Goal: Task Accomplishment & Management: Complete application form

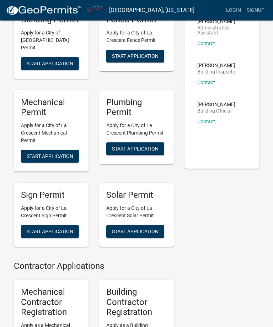
scroll to position [63, 0]
click at [145, 146] on span "Start Application" at bounding box center [135, 149] width 47 height 6
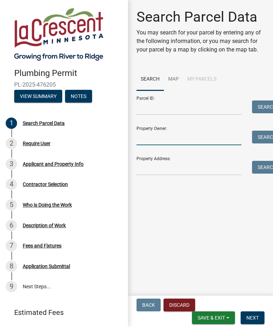
click at [183, 138] on input "Property Owner:" at bounding box center [188, 138] width 105 height 15
click at [266, 135] on button "Search" at bounding box center [267, 137] width 30 height 13
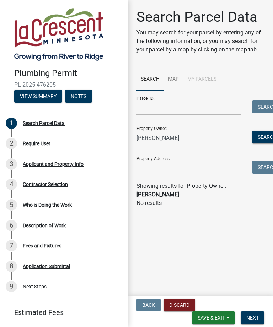
click at [194, 142] on input "[PERSON_NAME]" at bounding box center [188, 138] width 105 height 15
type input "K"
click at [183, 166] on input "Property Address:" at bounding box center [188, 168] width 105 height 15
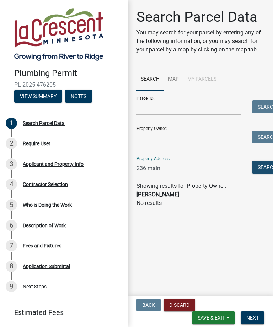
type input "236 main"
click at [265, 165] on button "Search" at bounding box center [267, 167] width 30 height 13
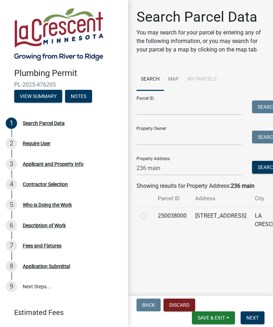
click at [149, 212] on label at bounding box center [149, 212] width 0 height 0
click at [149, 215] on input "radio" at bounding box center [151, 214] width 5 height 5
radio input "true"
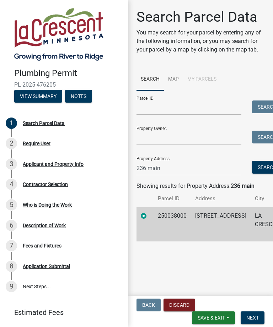
click at [249, 320] on span "Next" at bounding box center [252, 318] width 12 height 6
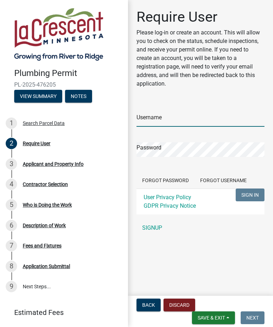
click at [197, 123] on input "Username" at bounding box center [200, 119] width 128 height 15
click at [158, 115] on input "Username" at bounding box center [200, 119] width 128 height 15
type input "[PERSON_NAME]"
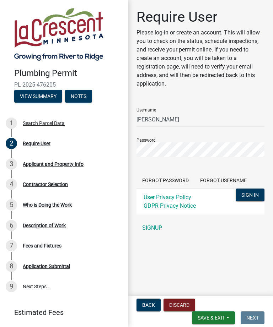
click at [250, 195] on button "SIGN IN" at bounding box center [249, 195] width 29 height 13
click at [255, 190] on button "SIGN IN" at bounding box center [249, 195] width 29 height 13
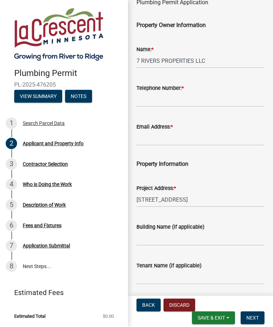
scroll to position [49, 0]
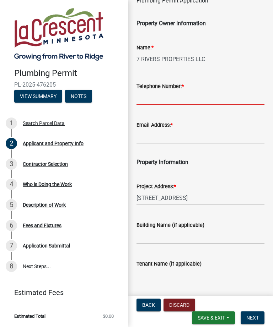
click at [196, 94] on input "Telephone Number: *" at bounding box center [200, 98] width 128 height 15
type input "Na"
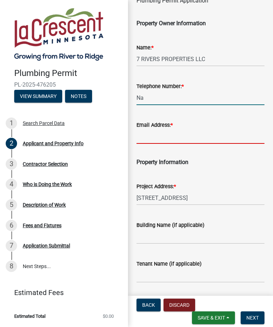
click at [191, 135] on input "Email Address: *" at bounding box center [200, 136] width 128 height 15
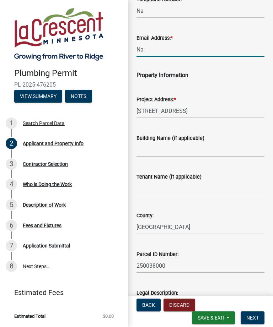
scroll to position [136, 0]
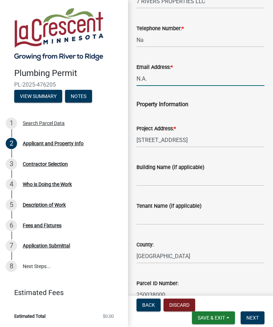
type input "N.A."
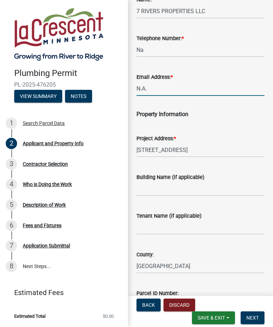
scroll to position [97, 0]
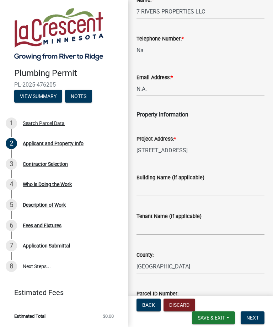
click at [258, 316] on span "Next" at bounding box center [252, 318] width 12 height 6
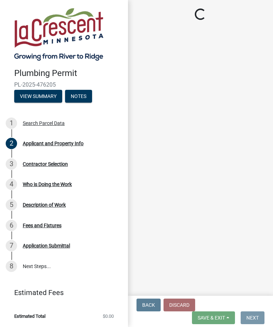
scroll to position [0, 0]
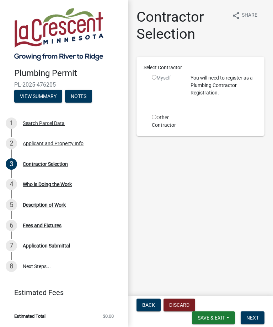
click at [156, 115] on input "radio" at bounding box center [154, 117] width 5 height 5
radio input "true"
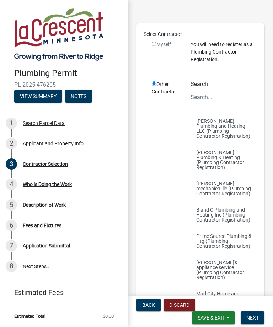
scroll to position [61, 0]
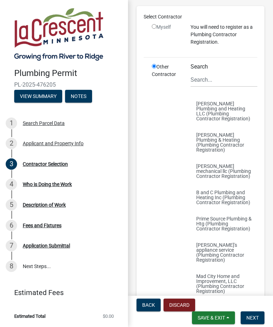
click at [208, 245] on button "[PERSON_NAME]'s appliance service (Plumbing Contractor Registration)" at bounding box center [223, 252] width 67 height 31
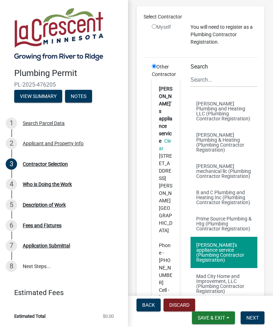
click at [251, 318] on span "Next" at bounding box center [252, 318] width 12 height 6
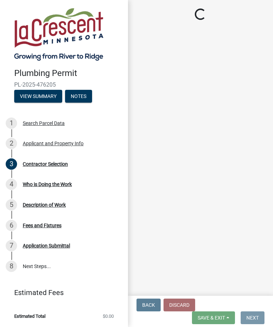
scroll to position [0, 0]
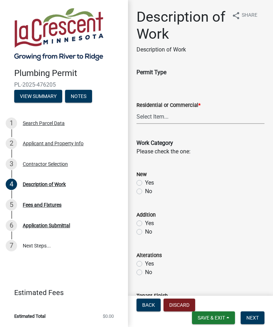
click at [181, 115] on select "Select Item... Residential Commercial" at bounding box center [200, 116] width 128 height 15
select select "cbd18a7a-b3bf-482c-acde-8359e49f5ecf"
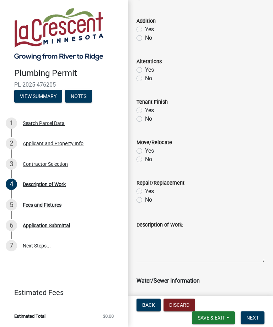
scroll to position [194, 0]
click at [145, 189] on label "Yes" at bounding box center [149, 191] width 9 height 9
click at [145, 189] on input "Yes" at bounding box center [147, 189] width 5 height 5
radio input "true"
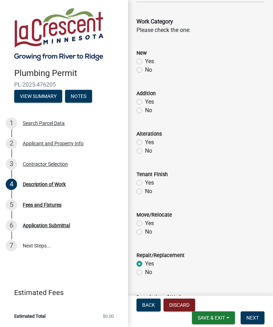
scroll to position [115, 0]
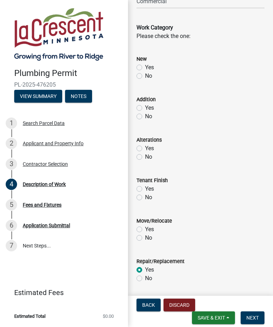
click at [145, 66] on label "Yes" at bounding box center [149, 67] width 9 height 9
click at [145, 66] on input "Yes" at bounding box center [147, 65] width 5 height 5
radio input "true"
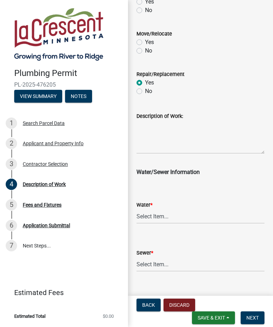
scroll to position [303, 0]
click at [174, 128] on textarea "Description of Work:" at bounding box center [200, 136] width 128 height 33
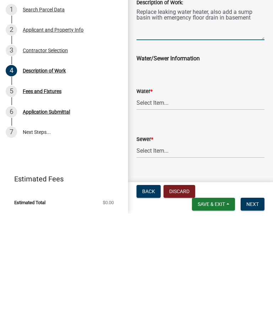
type textarea "Replace leaking water heater, also add a sump basin with emergency floor drain …"
click at [163, 209] on select "Select Item... City Water Well" at bounding box center [200, 216] width 128 height 15
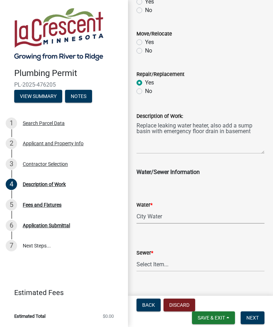
select select "28f4028a-693d-415b-8130-38cfe69d94b3"
click at [148, 267] on select "Select Item... City Sewer Septic" at bounding box center [200, 264] width 128 height 15
select select "4af7cc83-1d25-4c0b-a329-4ae30bd591bb"
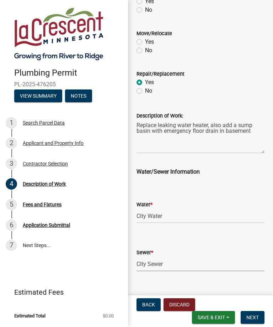
click at [254, 318] on span "Next" at bounding box center [252, 318] width 12 height 6
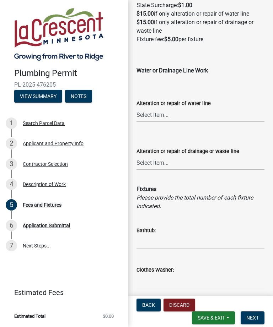
scroll to position [91, 0]
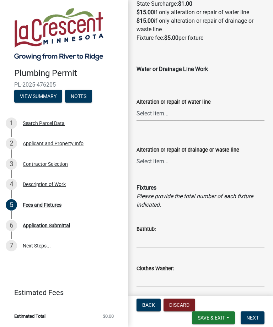
click at [181, 109] on select "Select Item... Yes No" at bounding box center [200, 113] width 128 height 15
select select "9d84ce03-c36d-40f3-9b93-88e519f34212"
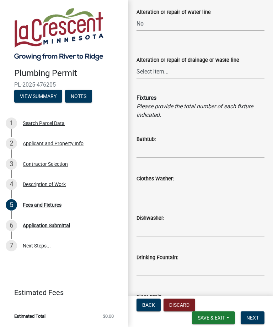
scroll to position [184, 0]
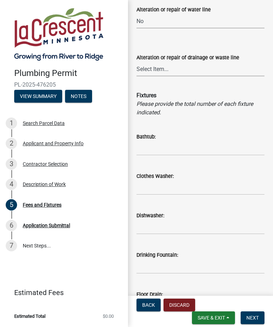
click at [184, 73] on select "Select Item... Yes No" at bounding box center [200, 69] width 128 height 15
select select "5ff115ee-b149-4237-9e33-d2b506c46e37"
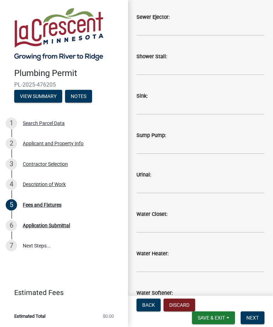
scroll to position [936, 0]
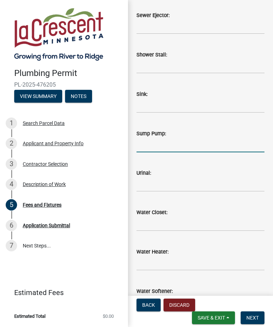
click at [189, 144] on input "text" at bounding box center [200, 145] width 128 height 15
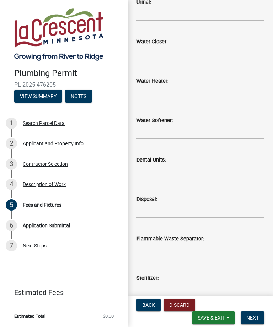
scroll to position [1107, 0]
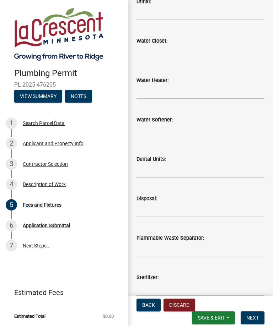
type input "1"
click at [181, 96] on input "text" at bounding box center [200, 92] width 128 height 15
type input "1"
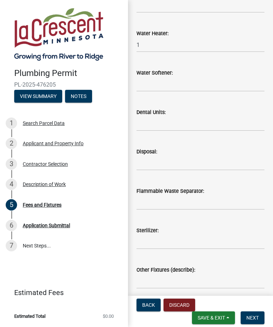
scroll to position [1155, 0]
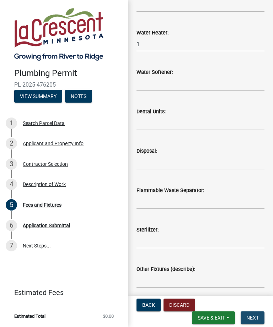
click at [252, 317] on span "Next" at bounding box center [252, 318] width 12 height 6
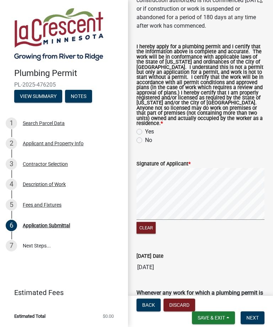
scroll to position [121, 0]
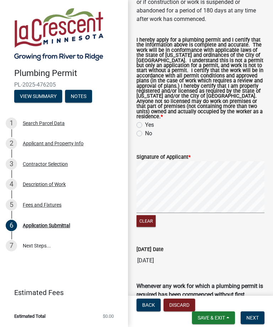
click at [145, 129] on label "Yes" at bounding box center [149, 125] width 9 height 9
click at [145, 125] on input "Yes" at bounding box center [147, 123] width 5 height 5
radio input "true"
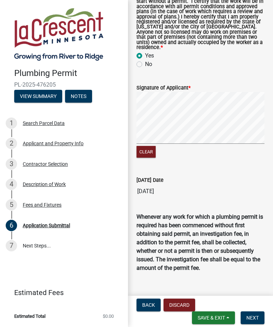
scroll to position [207, 0]
click at [253, 322] on button "Next" at bounding box center [252, 317] width 24 height 13
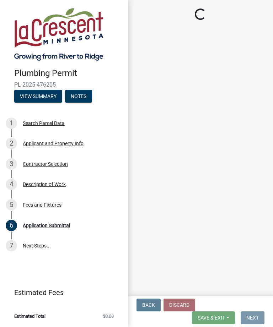
scroll to position [0, 0]
